Goal: Task Accomplishment & Management: Complete application form

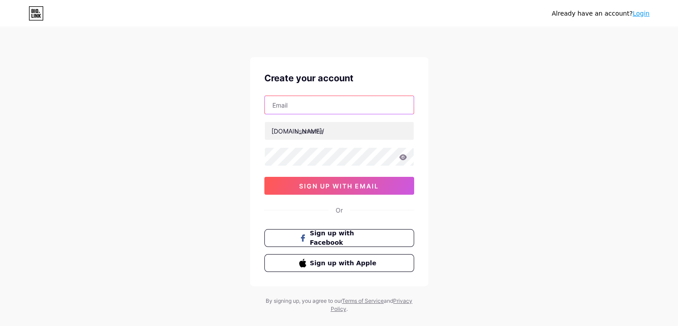
click at [280, 106] on input "text" at bounding box center [339, 105] width 149 height 18
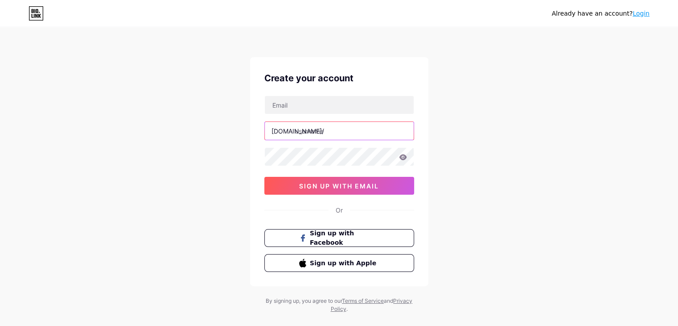
click at [297, 130] on input "text" at bounding box center [339, 131] width 149 height 18
click at [310, 130] on input "avernetwork" at bounding box center [339, 131] width 149 height 18
click at [298, 132] on input "avernetwork" at bounding box center [339, 131] width 149 height 18
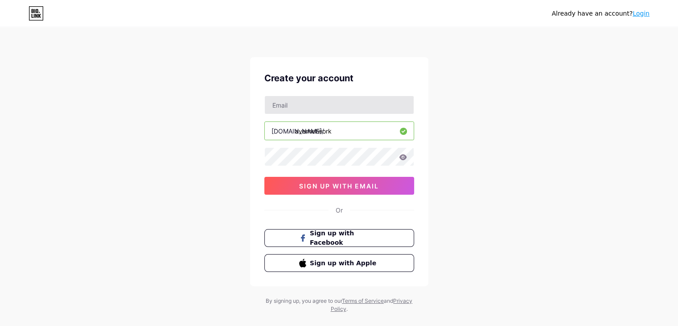
type input "avernetwork"
click at [294, 113] on input "text" at bounding box center [339, 105] width 149 height 18
type input "[EMAIL_ADDRESS][DOMAIN_NAME]"
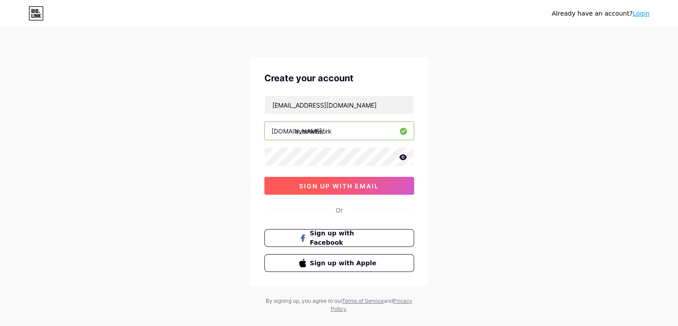
click at [334, 184] on span "sign up with email" at bounding box center [339, 186] width 80 height 8
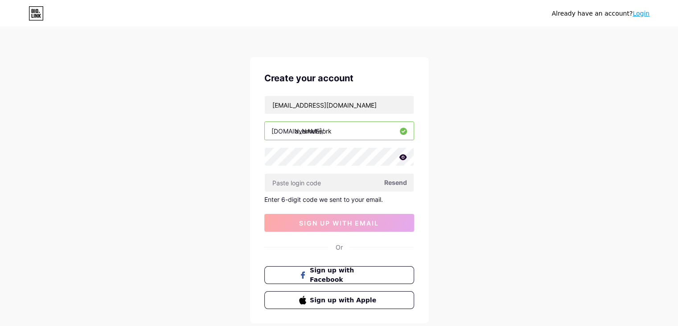
click at [391, 183] on span "Resend" at bounding box center [395, 181] width 23 height 9
click at [401, 182] on span "Resend" at bounding box center [395, 181] width 23 height 9
